Goal: Task Accomplishment & Management: Use online tool/utility

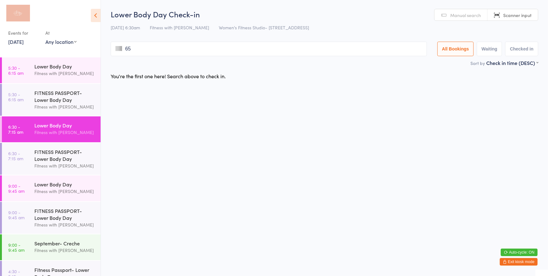
type input "654"
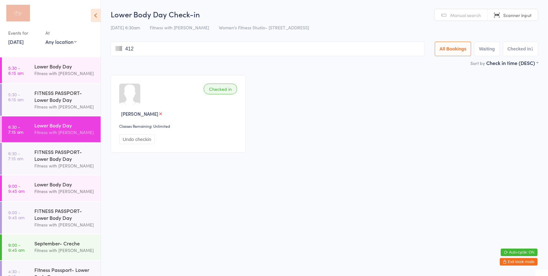
type input "4125"
type input "2041"
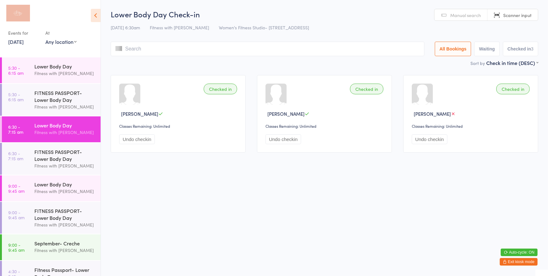
click at [475, 18] on link "Manual search" at bounding box center [461, 15] width 53 height 12
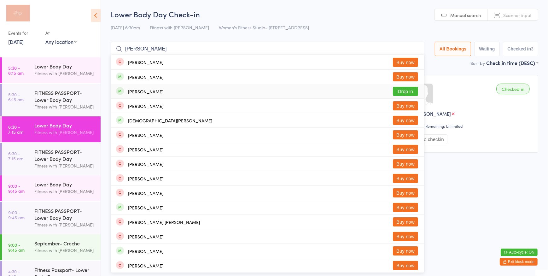
type input "[PERSON_NAME]"
click at [400, 91] on button "Drop in" at bounding box center [405, 91] width 25 height 9
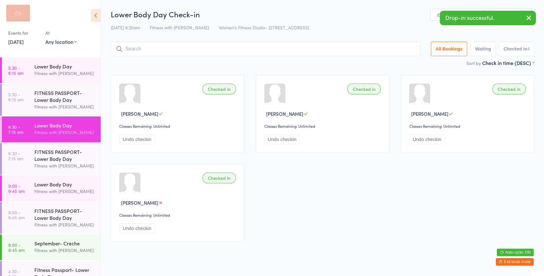
click at [526, 19] on icon "button" at bounding box center [529, 18] width 8 height 8
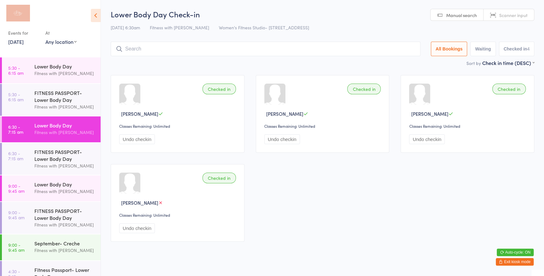
click at [492, 11] on link "Scanner input" at bounding box center [509, 15] width 50 height 12
click at [235, 50] on input "search" at bounding box center [266, 49] width 310 height 15
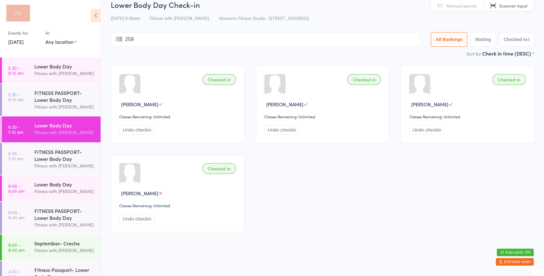
type input "2591"
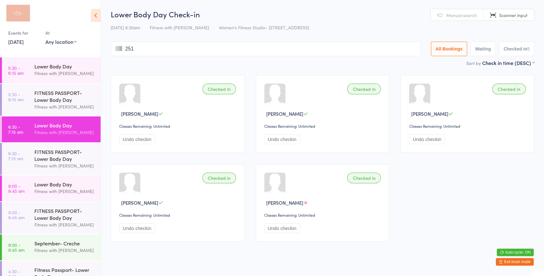
type input "2510"
type input "34"
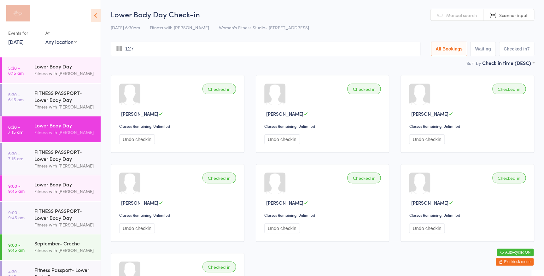
type input "1276"
type input "2519"
